Goal: Navigation & Orientation: Go to known website

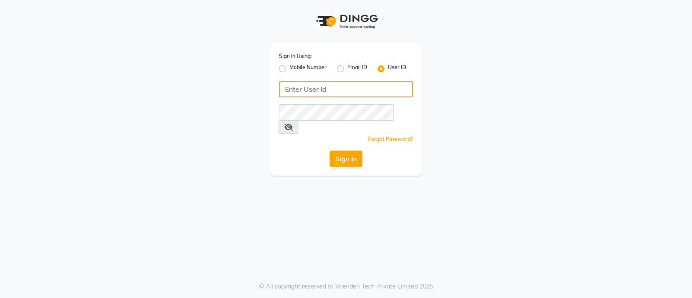
click at [331, 83] on input "Username" at bounding box center [346, 89] width 134 height 16
type input "[PERSON_NAME]"
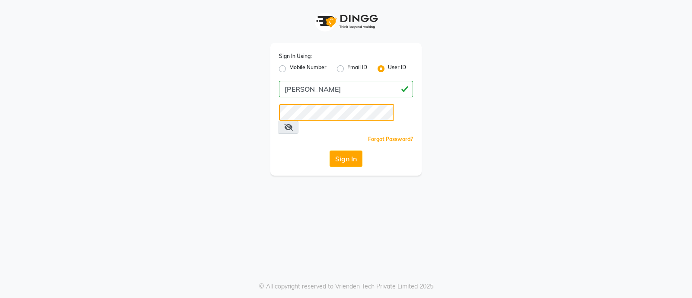
click at [329, 150] on button "Sign In" at bounding box center [345, 158] width 33 height 16
